Goal: Task Accomplishment & Management: Manage account settings

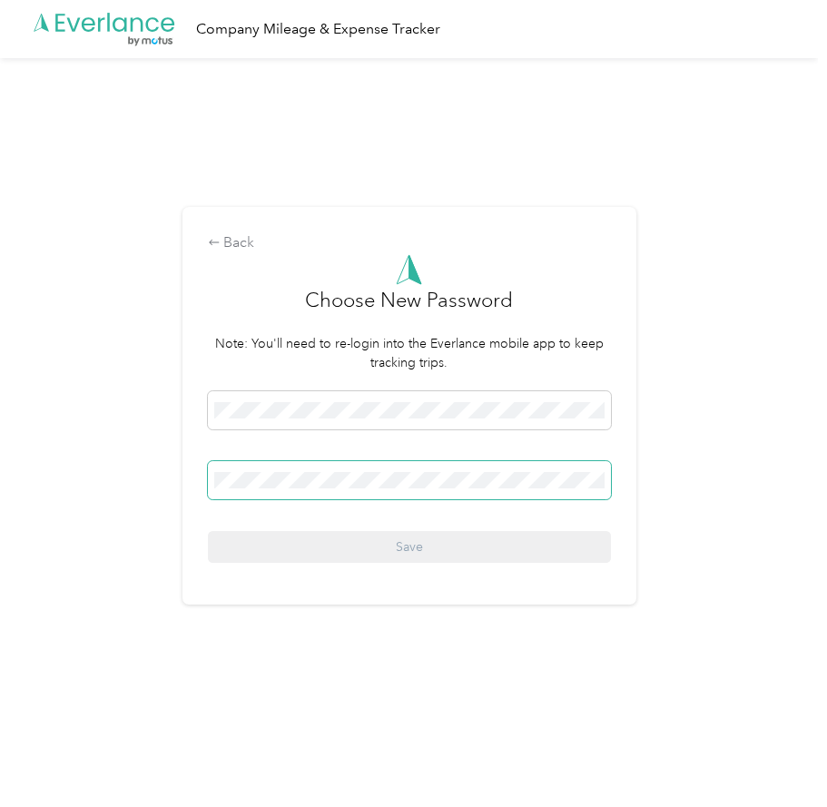
click at [236, 493] on span at bounding box center [409, 480] width 403 height 38
click at [236, 492] on span at bounding box center [409, 480] width 403 height 38
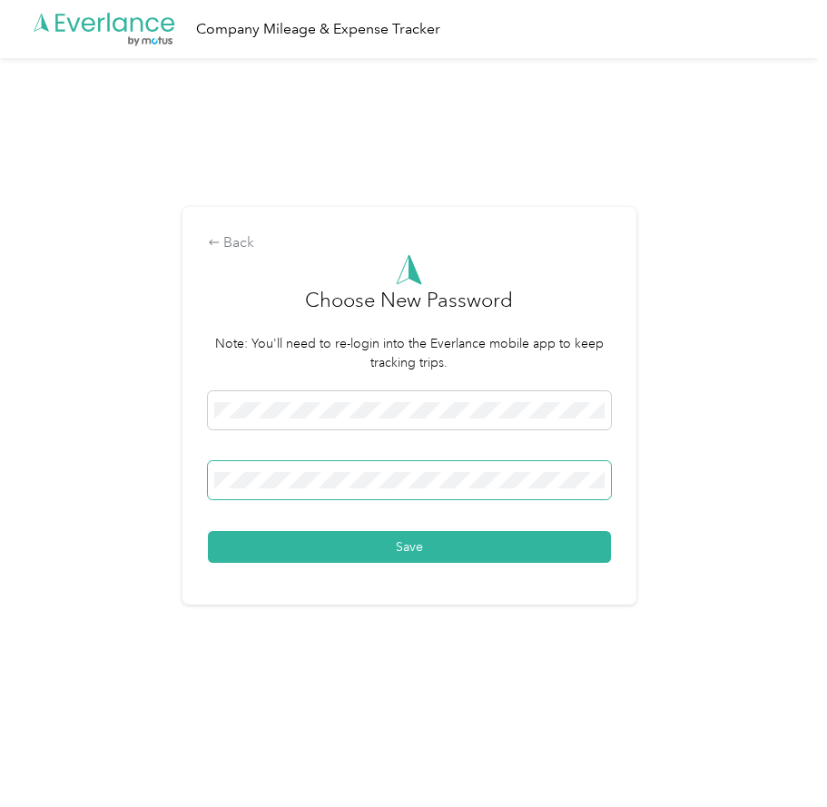
click at [208, 531] on button "Save" at bounding box center [409, 547] width 403 height 32
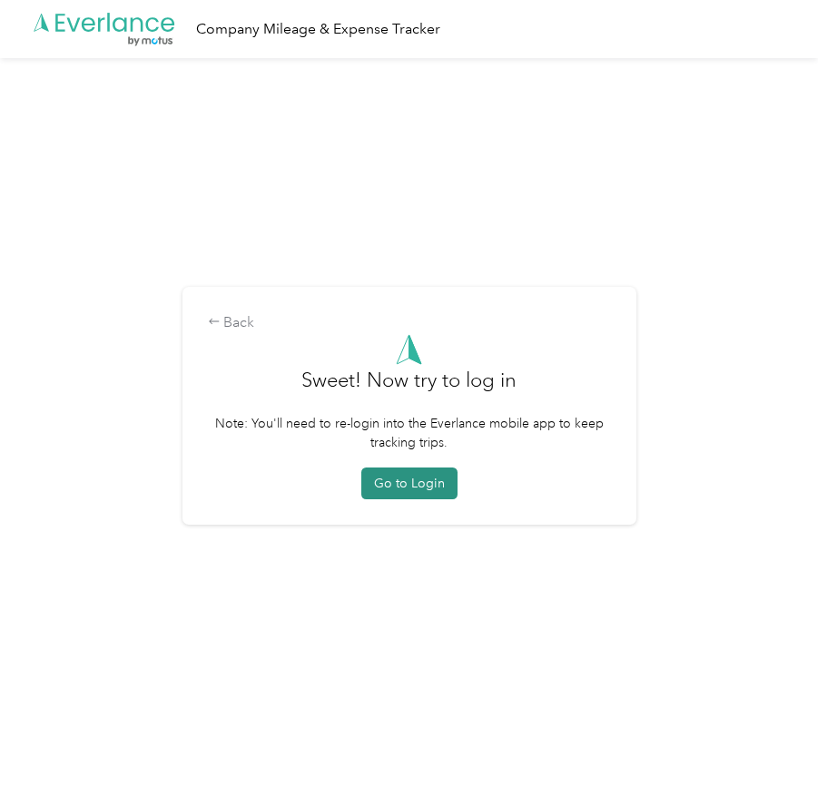
click at [396, 489] on button "Go to Login" at bounding box center [409, 484] width 96 height 32
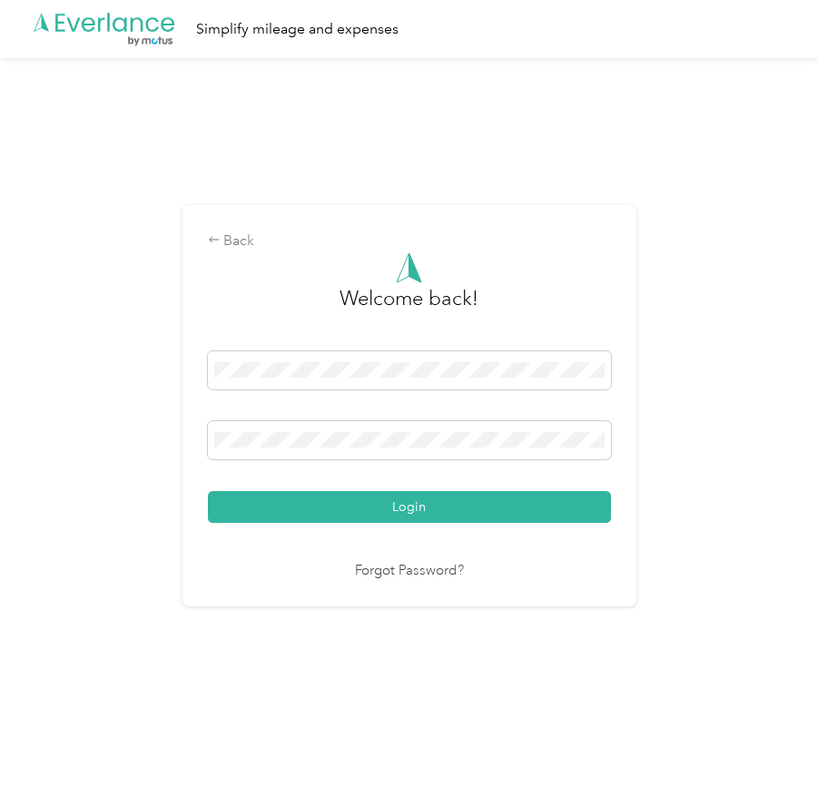
click at [429, 482] on div "Login" at bounding box center [409, 437] width 403 height 172
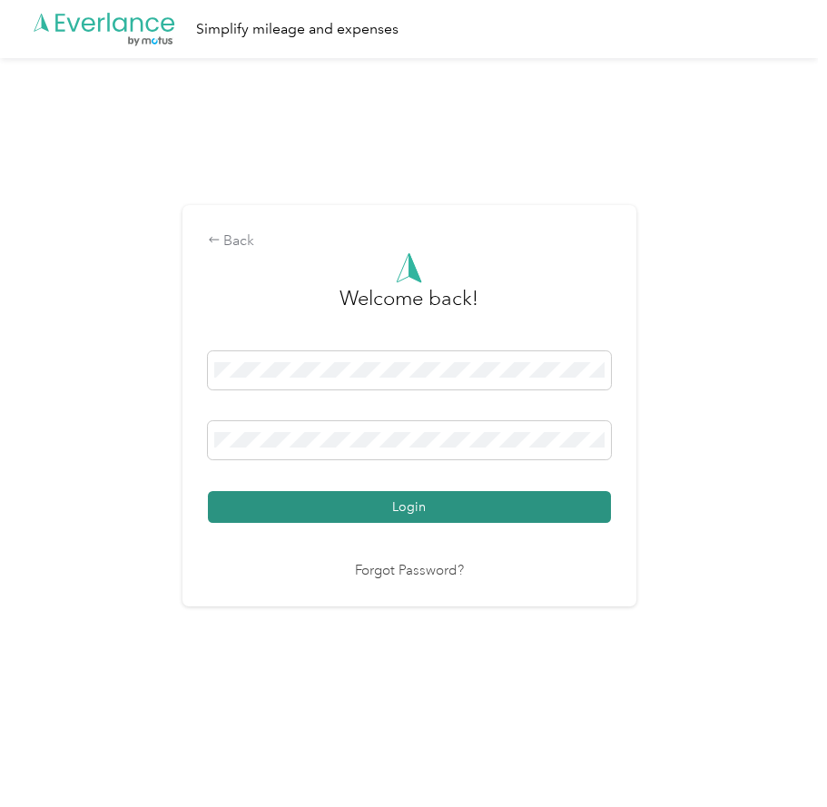
click at [410, 509] on button "Login" at bounding box center [409, 507] width 403 height 32
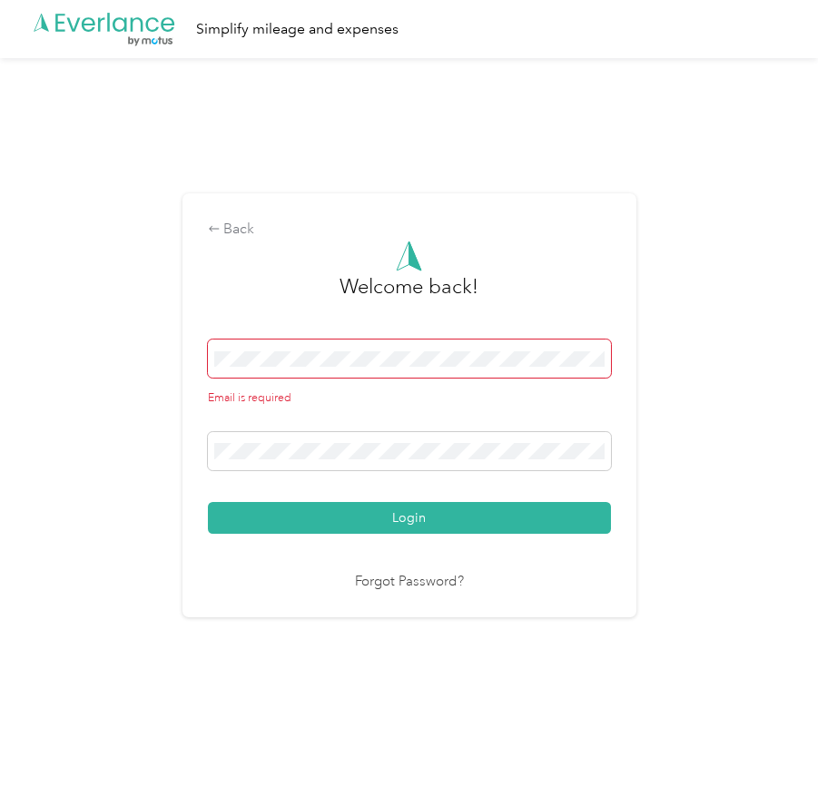
click at [381, 367] on span at bounding box center [409, 359] width 403 height 38
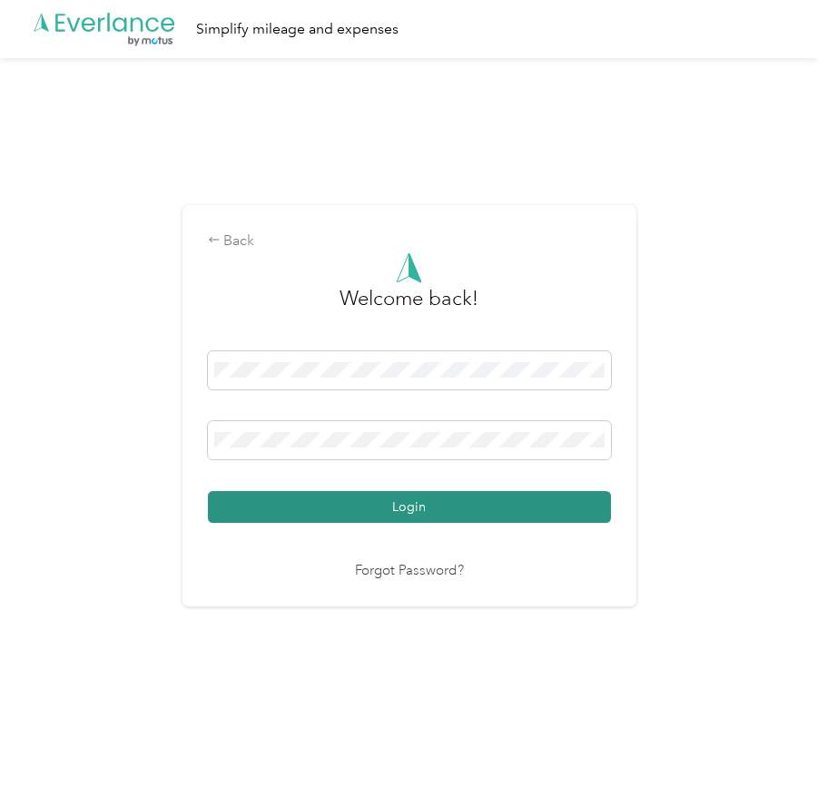
click at [358, 515] on button "Login" at bounding box center [409, 507] width 403 height 32
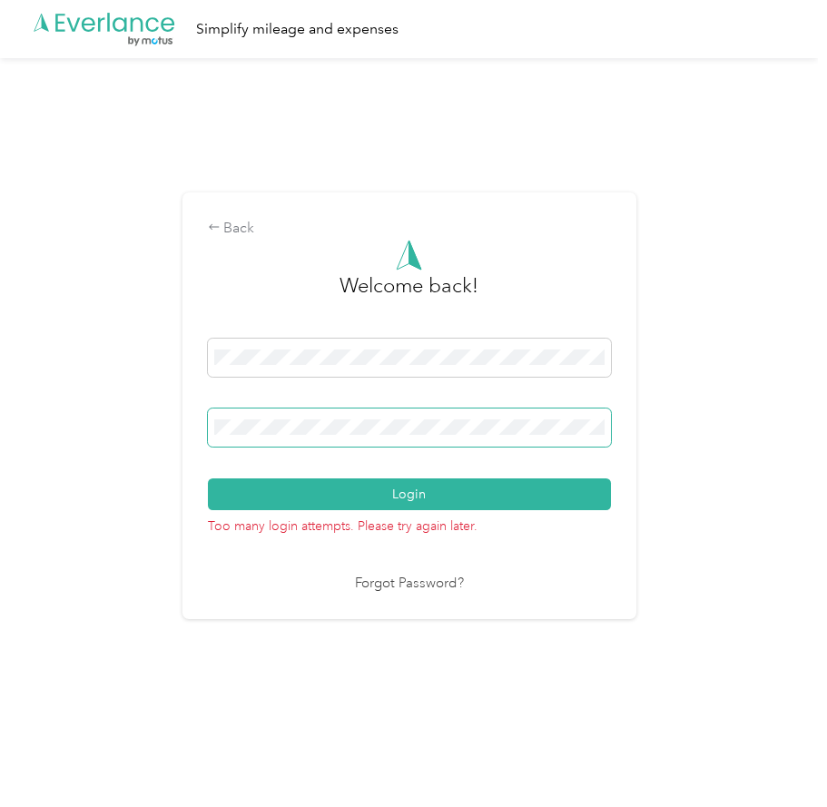
click at [108, 394] on div "Back Welcome back! Login Too many login attempts. Please try again later. Forgo…" at bounding box center [409, 413] width 818 height 710
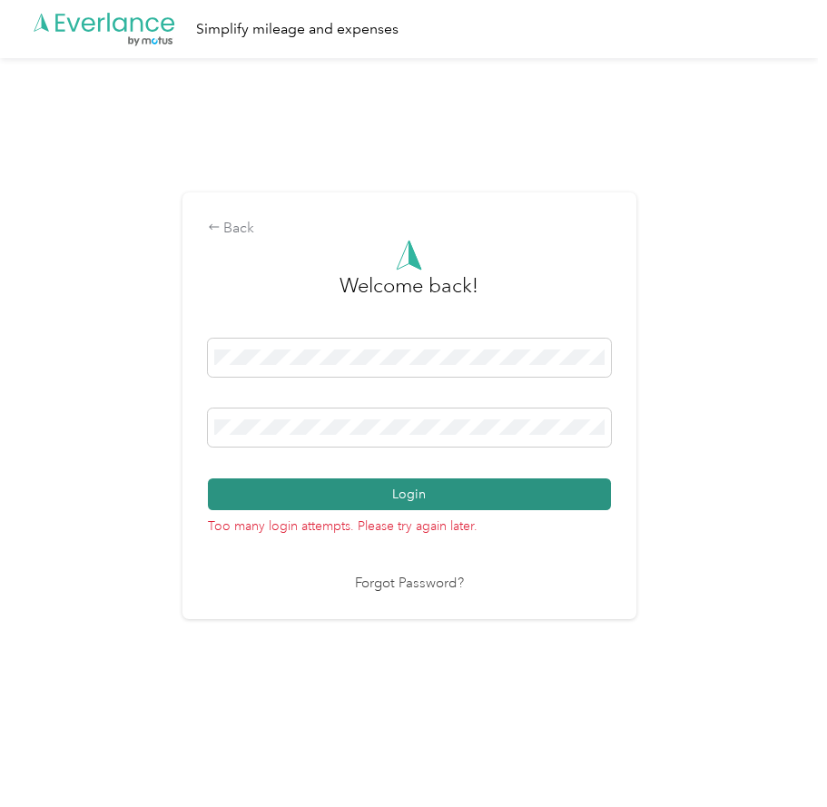
click at [232, 506] on button "Login" at bounding box center [409, 494] width 403 height 32
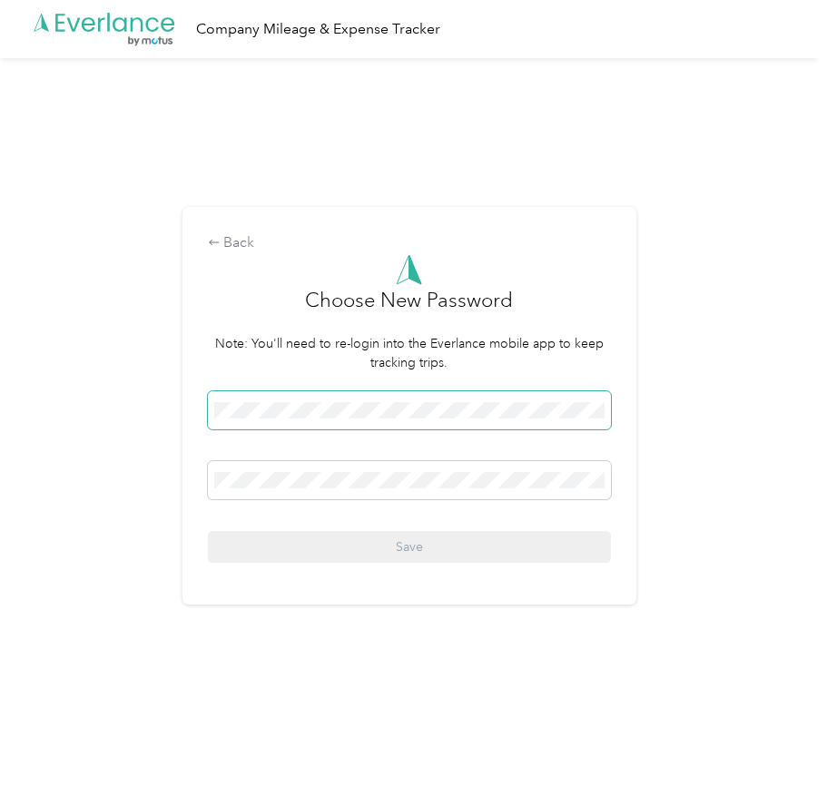
click at [276, 393] on span at bounding box center [409, 410] width 403 height 38
click at [49, 395] on div "Back Choose New Password Note: You'll need to re-login into the Everlance mobil…" at bounding box center [409, 413] width 818 height 710
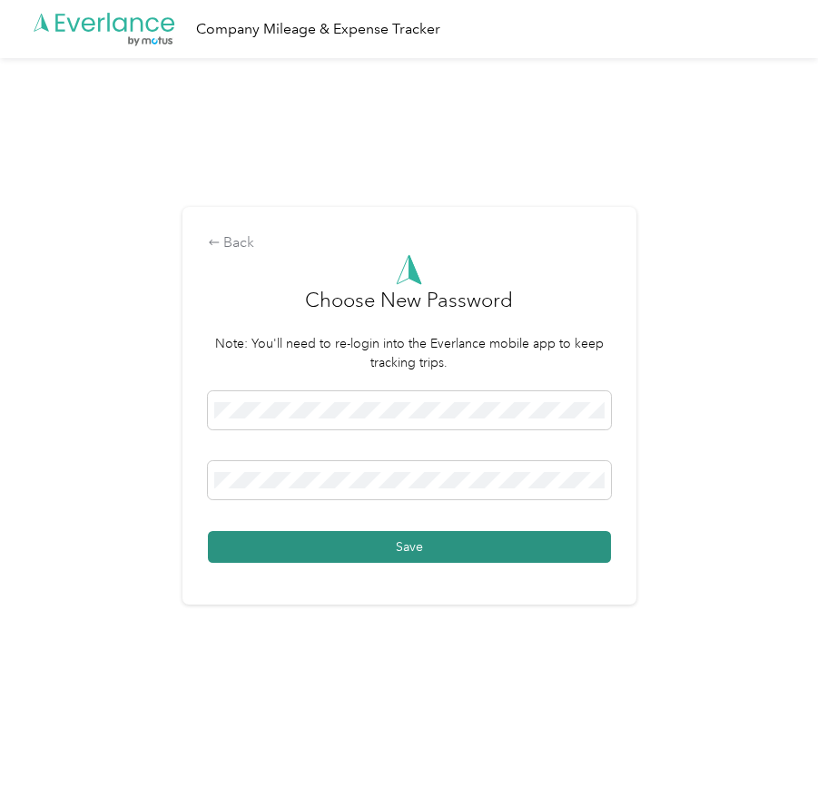
click at [241, 542] on button "Save" at bounding box center [409, 547] width 403 height 32
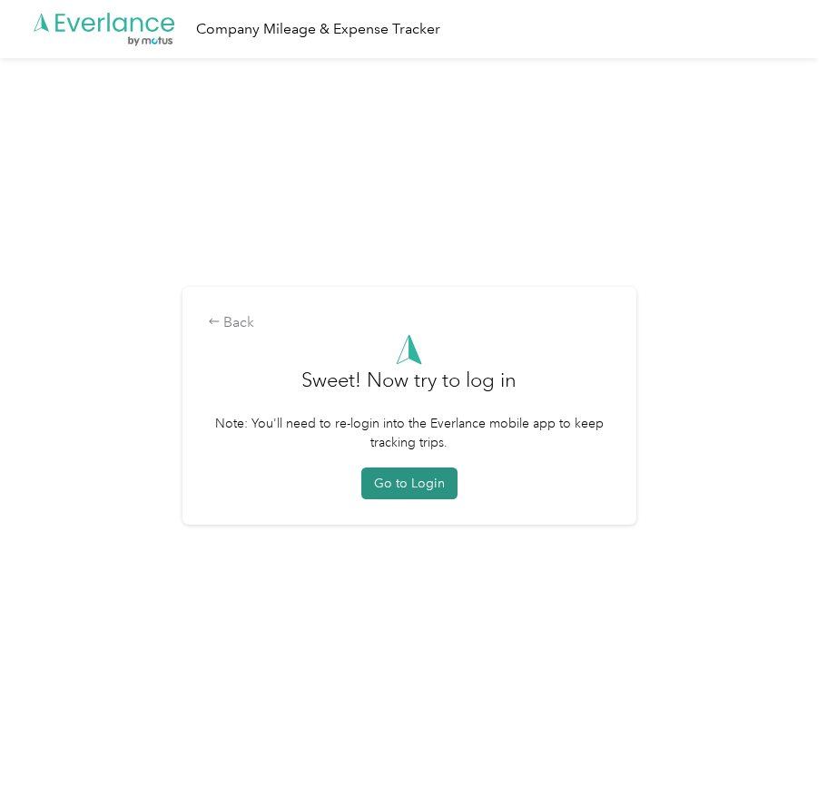
click at [390, 474] on button "Go to Login" at bounding box center [409, 484] width 96 height 32
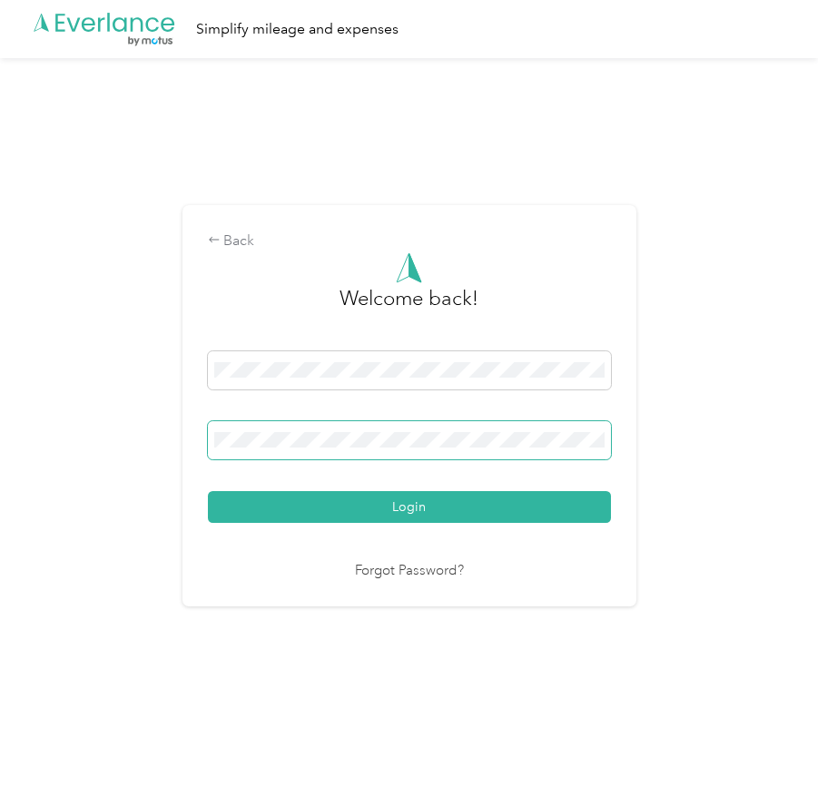
click at [15, 449] on div "Back Welcome back! Login Forgot Password?" at bounding box center [409, 413] width 818 height 710
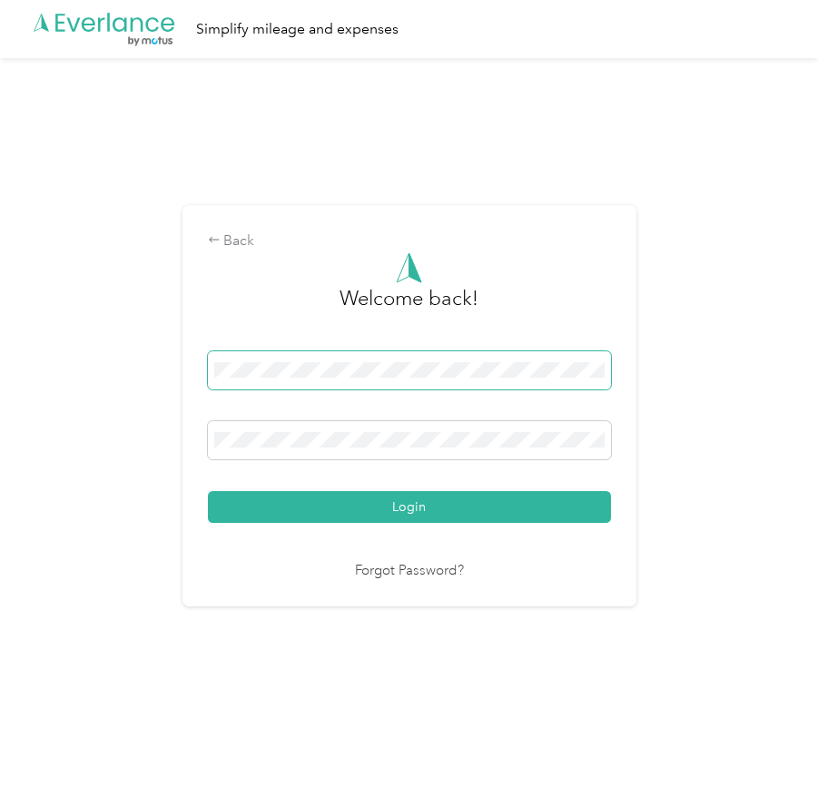
click at [286, 384] on span at bounding box center [409, 370] width 403 height 38
click at [348, 355] on span at bounding box center [409, 370] width 403 height 38
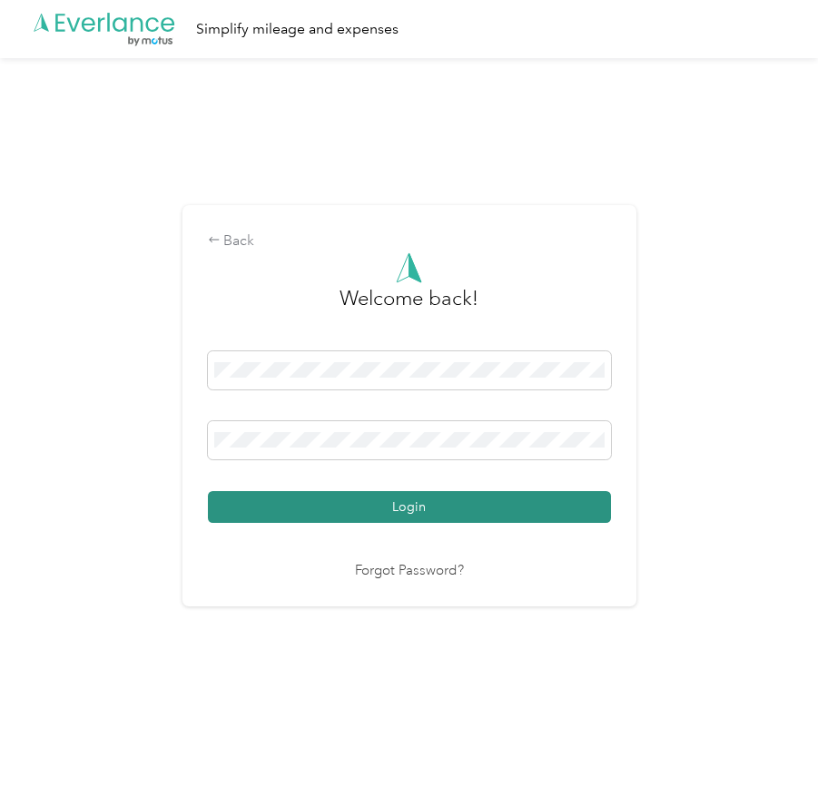
click at [302, 507] on button "Login" at bounding box center [409, 507] width 403 height 32
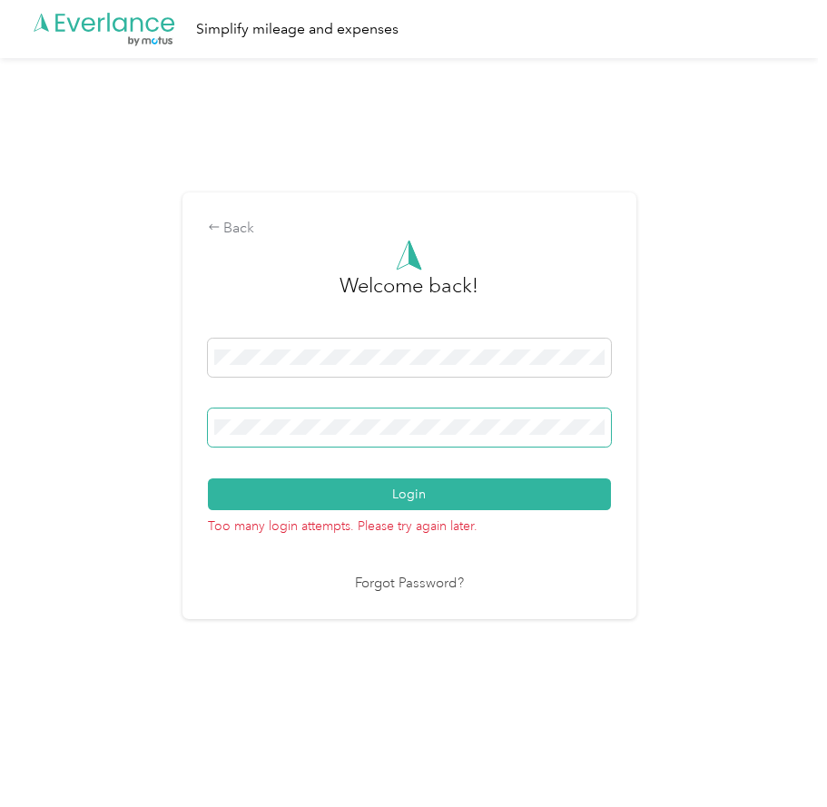
click at [74, 424] on div "Back Welcome back! Login Too many login attempts. Please try again later. Forgo…" at bounding box center [409, 413] width 818 height 710
